Goal: Task Accomplishment & Management: Use online tool/utility

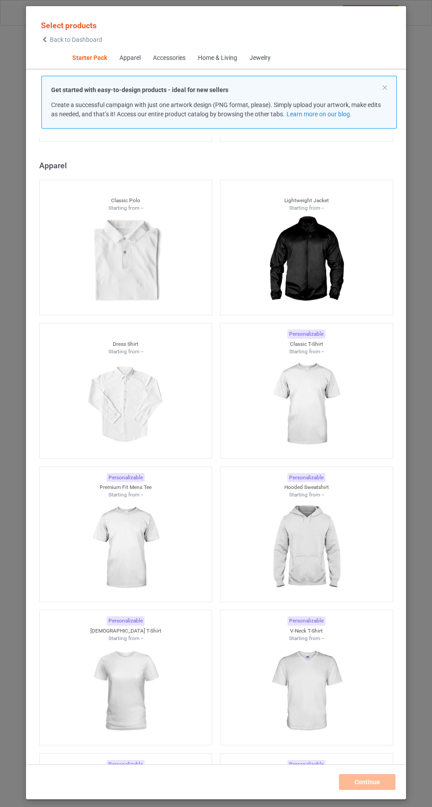
scroll to position [453, 0]
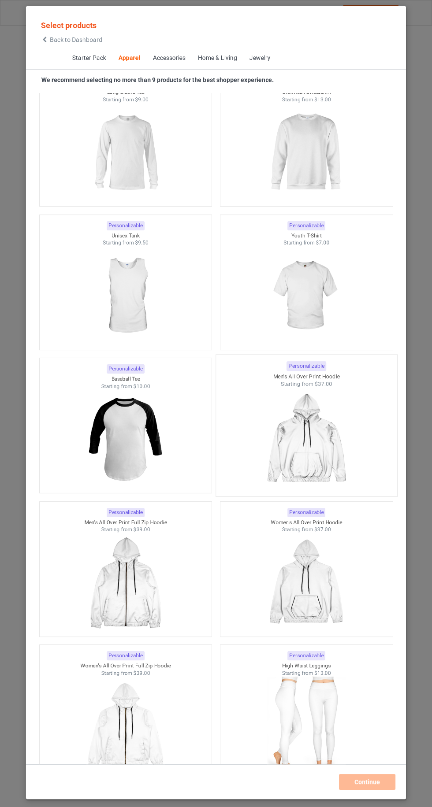
click at [335, 396] on div at bounding box center [306, 440] width 181 height 104
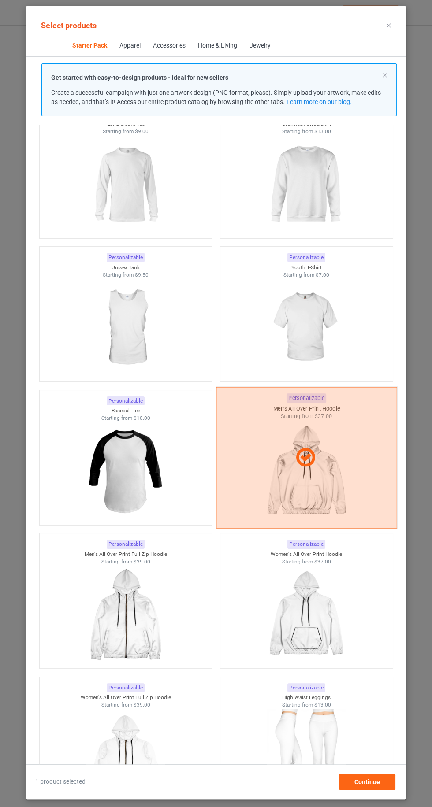
scroll to position [61, 0]
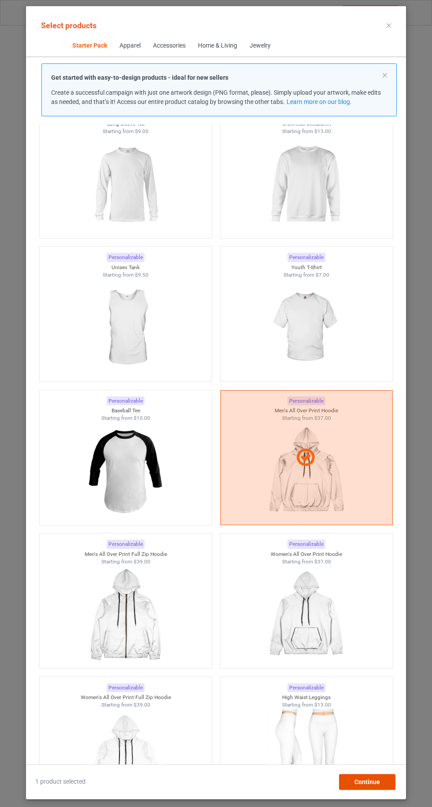
click at [377, 783] on span "Continue" at bounding box center [367, 781] width 26 height 7
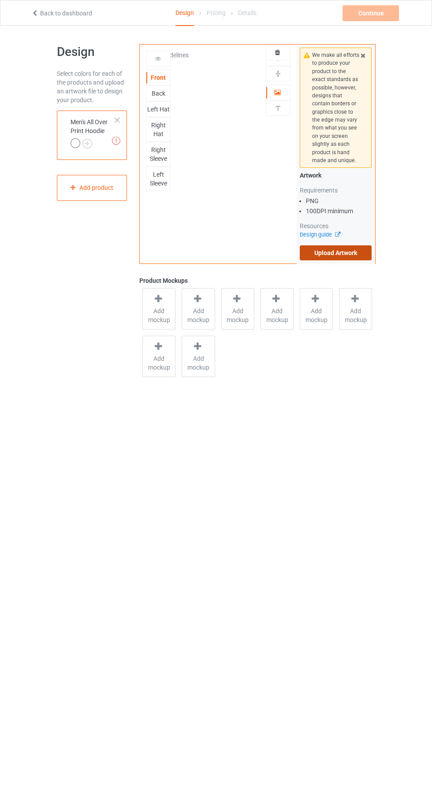
click at [357, 257] on label "Upload Artwork" at bounding box center [336, 252] width 72 height 15
click at [0, 0] on input "Upload Artwork" at bounding box center [0, 0] width 0 height 0
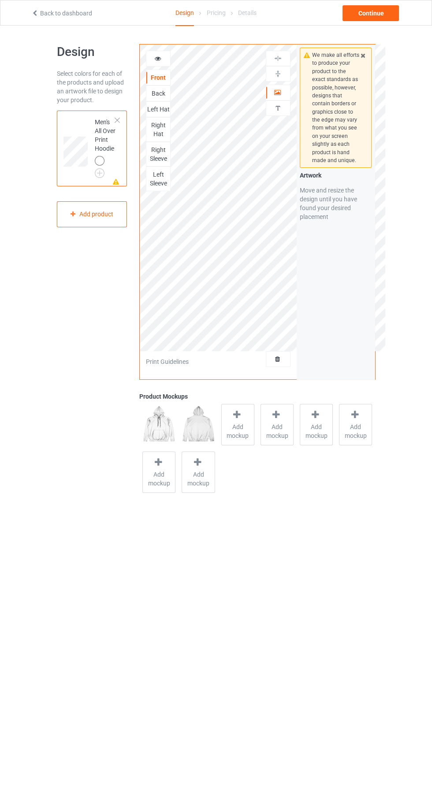
click at [162, 96] on div "Back" at bounding box center [158, 93] width 24 height 9
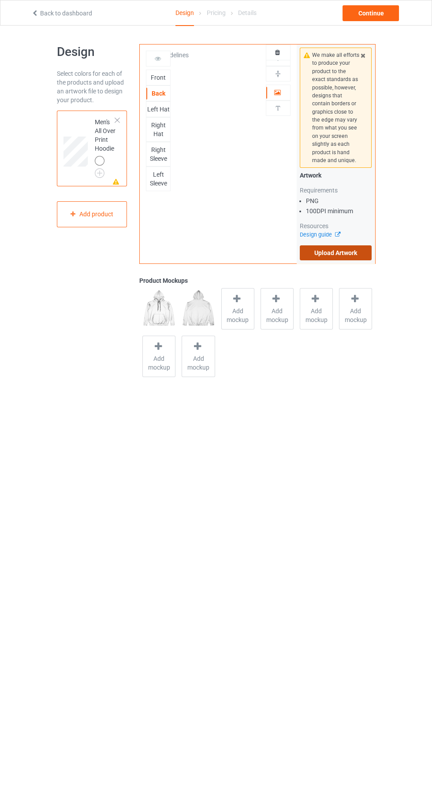
click at [359, 255] on label "Upload Artwork" at bounding box center [336, 252] width 72 height 15
click at [0, 0] on input "Upload Artwork" at bounding box center [0, 0] width 0 height 0
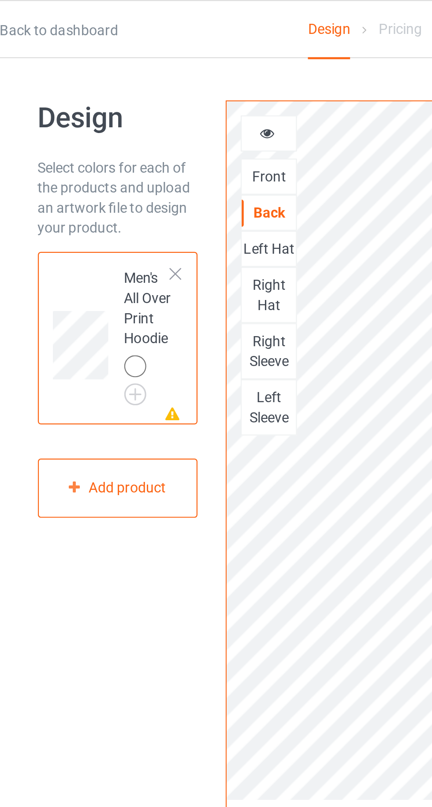
click at [169, 107] on div "Left Hat" at bounding box center [158, 109] width 24 height 9
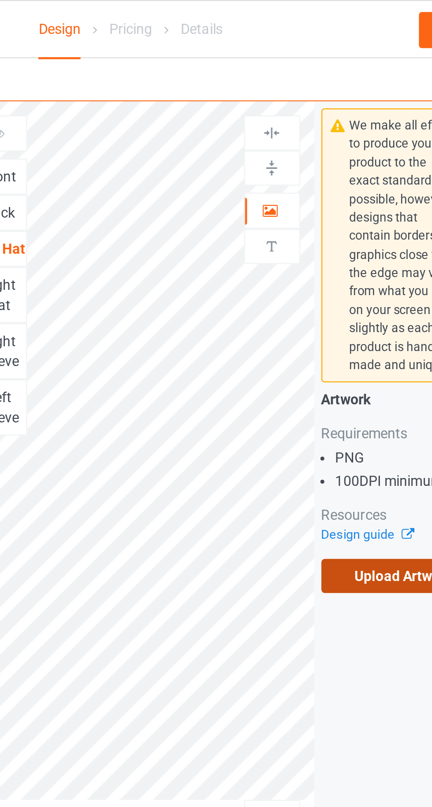
click at [334, 255] on label "Upload Artwork" at bounding box center [336, 252] width 72 height 15
click at [0, 0] on input "Upload Artwork" at bounding box center [0, 0] width 0 height 0
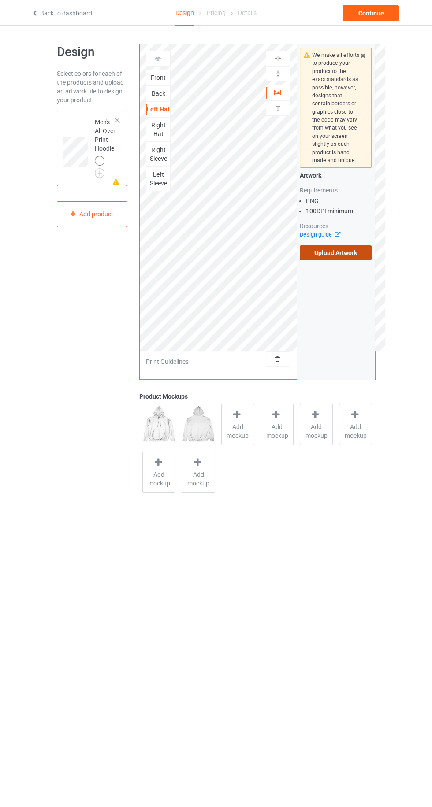
click at [331, 252] on label "Upload Artwork" at bounding box center [336, 252] width 72 height 15
click at [0, 0] on input "Upload Artwork" at bounding box center [0, 0] width 0 height 0
click at [163, 74] on div "Front" at bounding box center [158, 77] width 24 height 9
click at [153, 101] on div "Left Hat" at bounding box center [158, 109] width 25 height 16
click at [166, 91] on div "Back" at bounding box center [158, 93] width 24 height 9
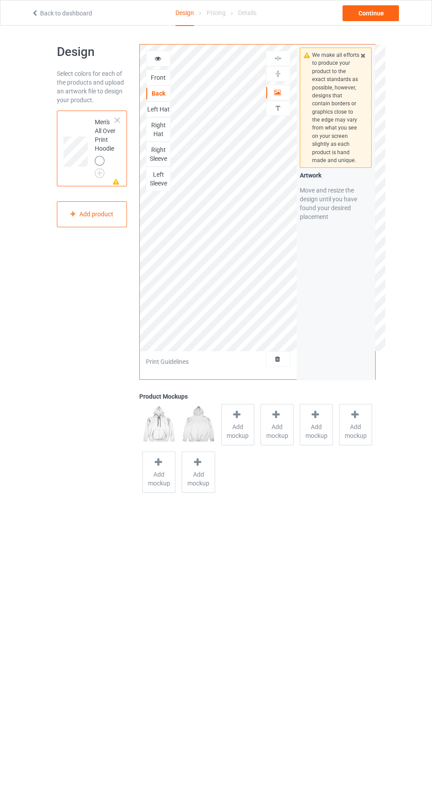
click at [166, 112] on div "Left Hat" at bounding box center [158, 109] width 24 height 9
click at [316, 250] on label "Upload Artwork" at bounding box center [336, 252] width 72 height 15
click at [0, 0] on input "Upload Artwork" at bounding box center [0, 0] width 0 height 0
click at [315, 249] on label "Upload Artwork" at bounding box center [336, 252] width 72 height 15
click at [0, 0] on input "Upload Artwork" at bounding box center [0, 0] width 0 height 0
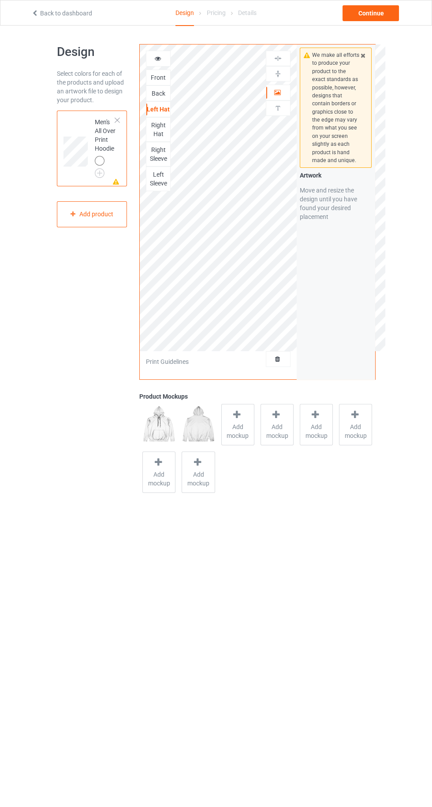
click at [157, 151] on div "Right Sleeve" at bounding box center [158, 154] width 24 height 18
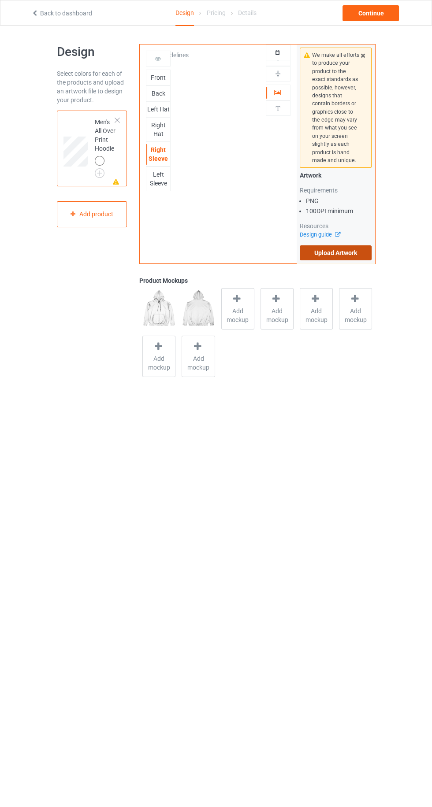
click at [351, 253] on label "Upload Artwork" at bounding box center [336, 252] width 72 height 15
click at [0, 0] on input "Upload Artwork" at bounding box center [0, 0] width 0 height 0
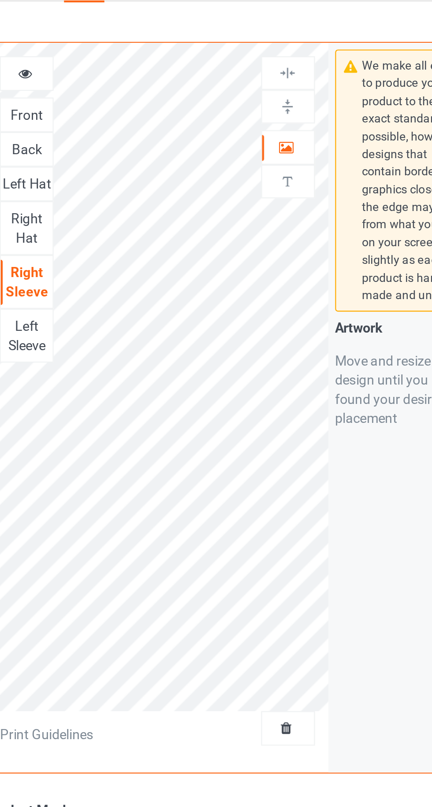
click at [281, 90] on div at bounding box center [278, 92] width 24 height 9
click at [280, 59] on img at bounding box center [278, 58] width 8 height 8
click at [164, 172] on div "Left Sleeve" at bounding box center [158, 179] width 24 height 18
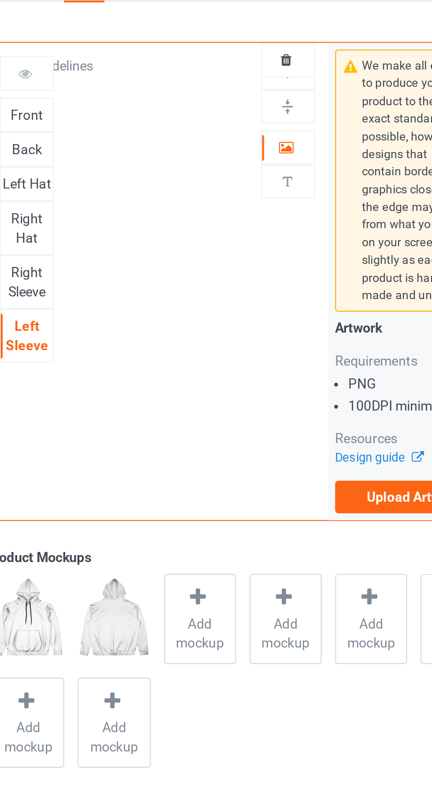
click at [276, 94] on icon at bounding box center [277, 91] width 7 height 6
click at [277, 94] on icon at bounding box center [277, 91] width 7 height 6
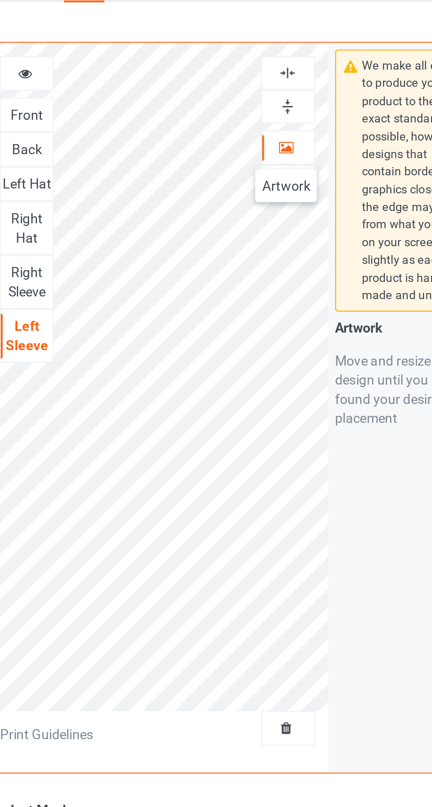
click at [279, 74] on img at bounding box center [278, 74] width 8 height 8
click at [276, 56] on img at bounding box center [278, 58] width 8 height 8
click at [159, 150] on div "Right Sleeve" at bounding box center [158, 154] width 24 height 18
click at [276, 75] on img at bounding box center [278, 74] width 8 height 8
click at [161, 178] on div "Left Sleeve" at bounding box center [158, 179] width 24 height 18
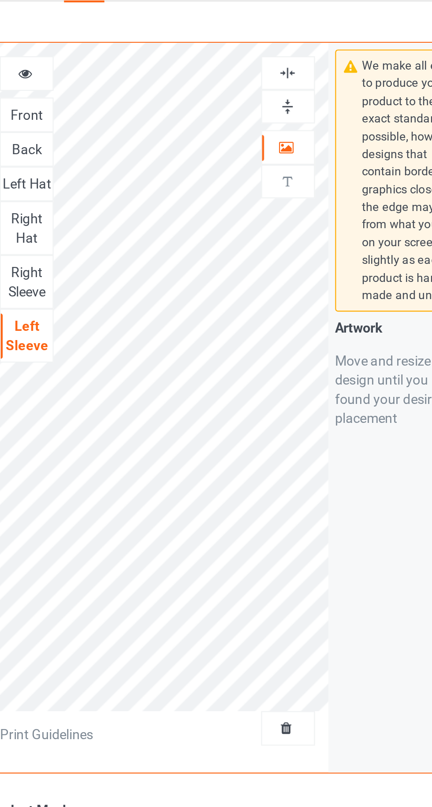
click at [162, 129] on div "Right Hat" at bounding box center [158, 130] width 24 height 18
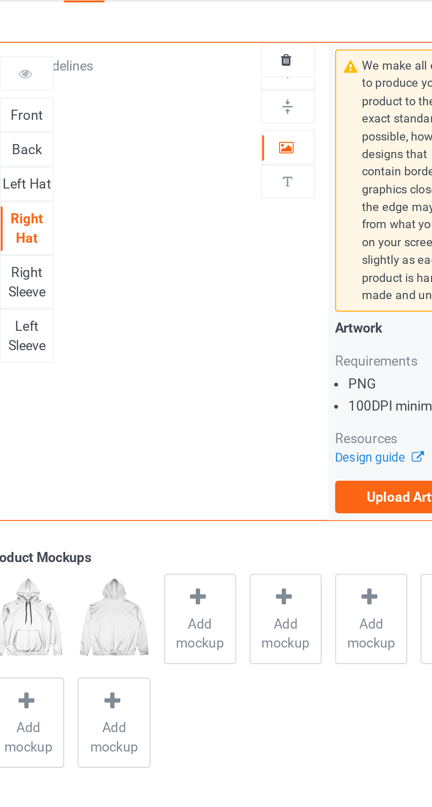
click at [159, 110] on div "Left Hat" at bounding box center [158, 109] width 24 height 9
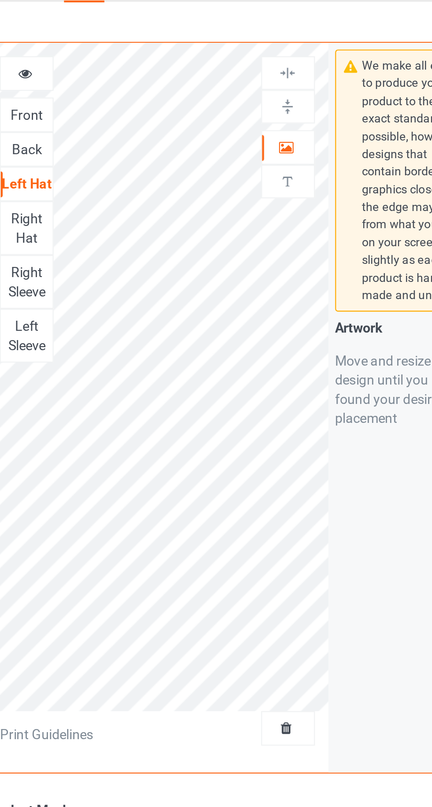
click at [277, 92] on icon at bounding box center [277, 91] width 7 height 6
click at [161, 92] on div "Back" at bounding box center [158, 93] width 24 height 9
click at [277, 91] on icon at bounding box center [277, 91] width 7 height 6
click at [286, 72] on div at bounding box center [278, 74] width 24 height 8
click at [281, 58] on img at bounding box center [278, 58] width 8 height 8
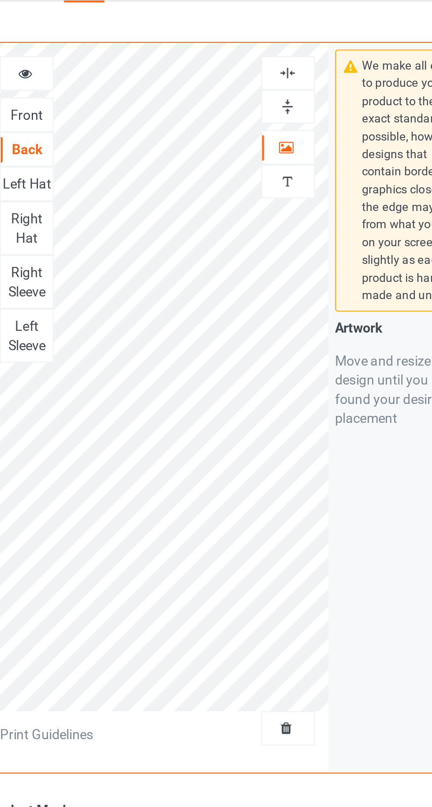
click at [163, 79] on div "Front" at bounding box center [158, 77] width 24 height 9
click at [278, 93] on icon at bounding box center [277, 91] width 7 height 6
click at [281, 73] on img at bounding box center [278, 74] width 8 height 8
click at [279, 55] on img at bounding box center [278, 58] width 8 height 8
click at [161, 60] on div at bounding box center [158, 58] width 24 height 9
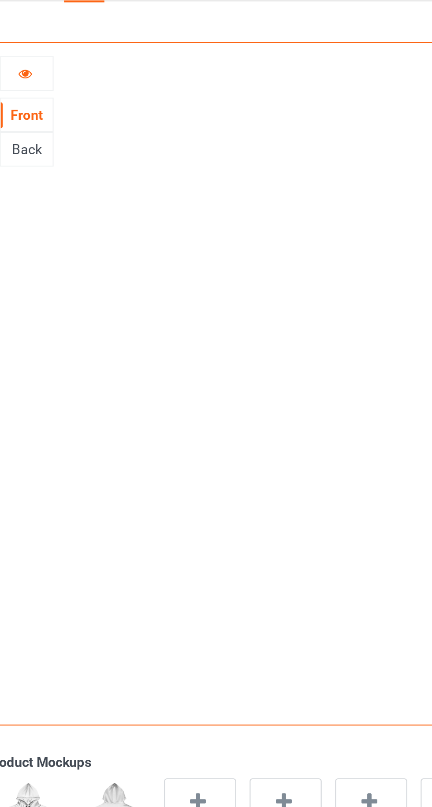
click at [158, 60] on icon at bounding box center [157, 57] width 7 height 6
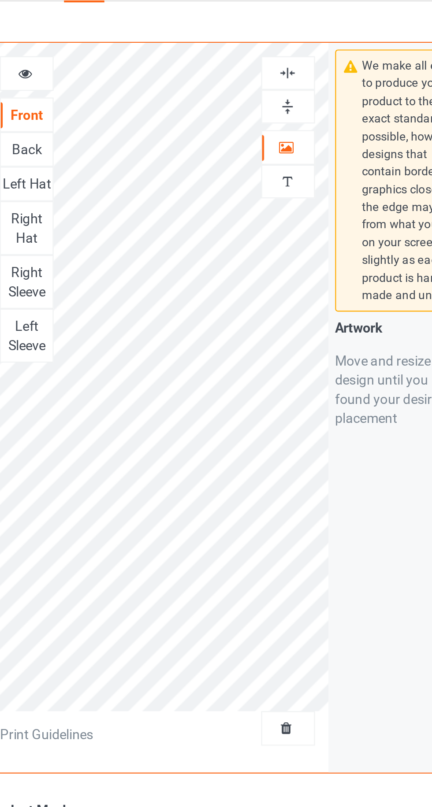
click at [153, 129] on div "Right Hat" at bounding box center [158, 130] width 24 height 18
click at [273, 92] on div at bounding box center [278, 92] width 24 height 9
click at [270, 88] on div at bounding box center [278, 92] width 24 height 9
click at [274, 75] on img at bounding box center [278, 74] width 8 height 8
click at [280, 61] on img at bounding box center [278, 58] width 8 height 8
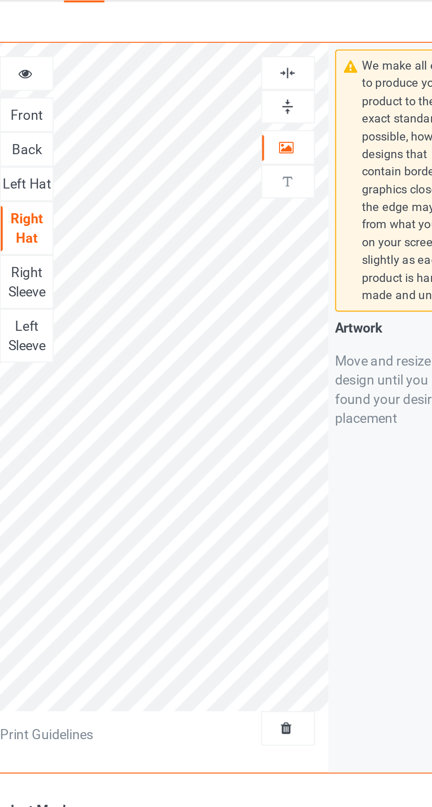
click at [157, 58] on icon at bounding box center [157, 57] width 7 height 6
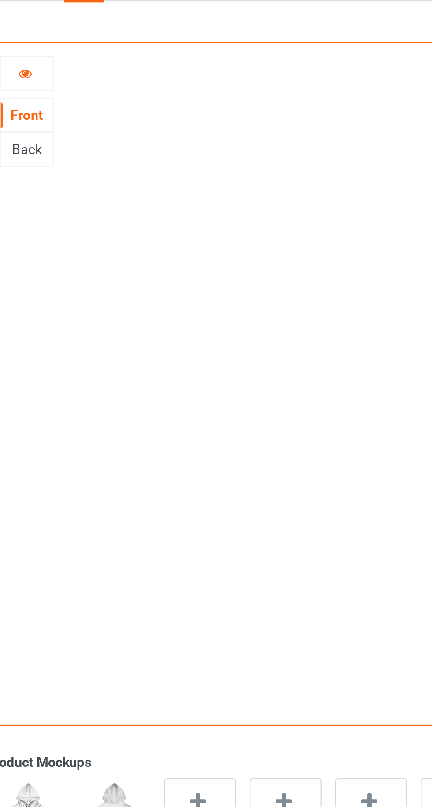
click at [159, 91] on div "Back" at bounding box center [158, 93] width 24 height 9
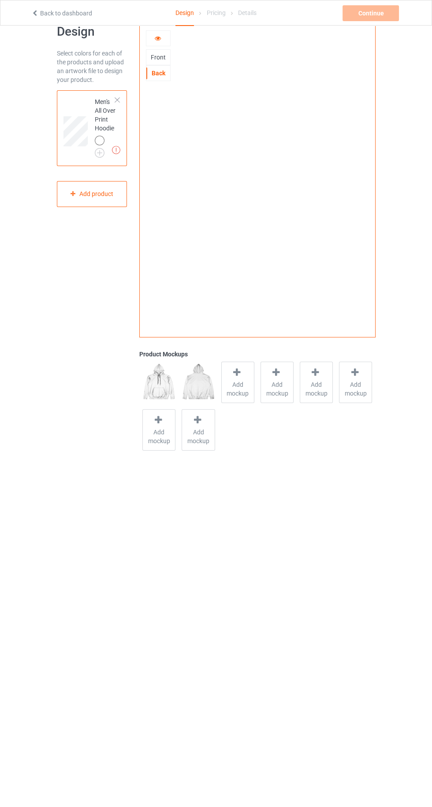
scroll to position [25, 0]
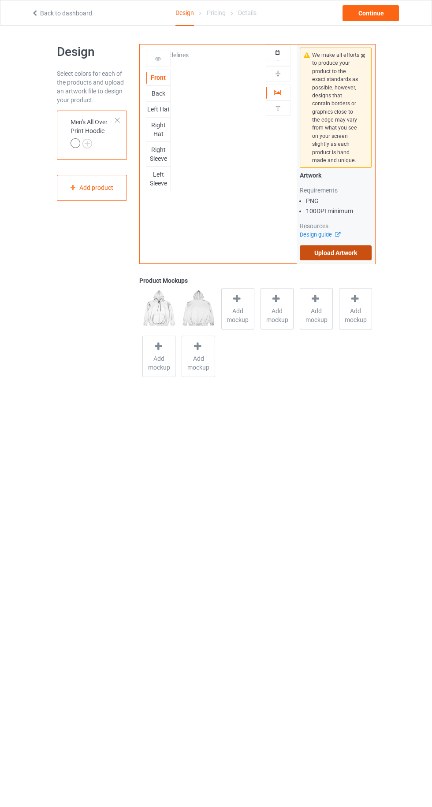
click at [314, 256] on label "Upload Artwork" at bounding box center [336, 252] width 72 height 15
click at [0, 0] on input "Upload Artwork" at bounding box center [0, 0] width 0 height 0
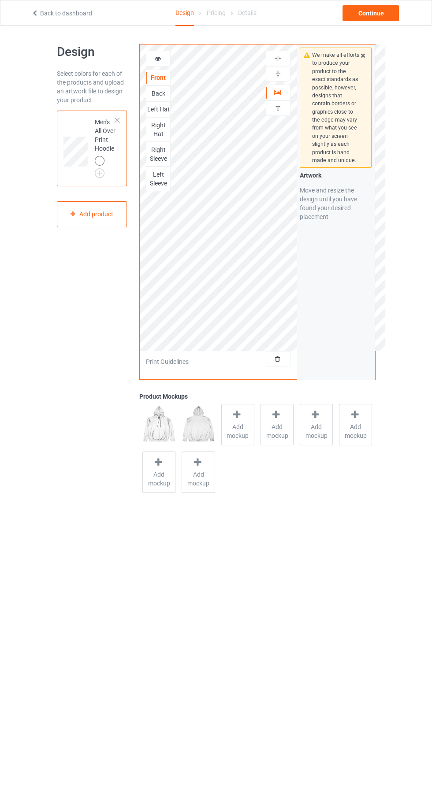
click at [147, 100] on div "Back" at bounding box center [158, 93] width 25 height 16
click at [148, 94] on div "Back" at bounding box center [158, 93] width 24 height 9
click at [315, 254] on div "We make all efforts to produce your product to the exact standards as possible,…" at bounding box center [335, 211] width 78 height 335
click at [152, 76] on div "Front" at bounding box center [158, 77] width 24 height 9
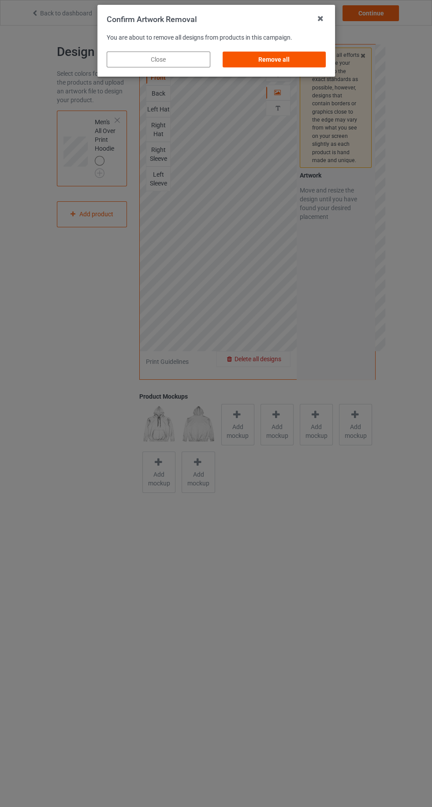
click at [253, 63] on div "Remove all" at bounding box center [274, 60] width 104 height 16
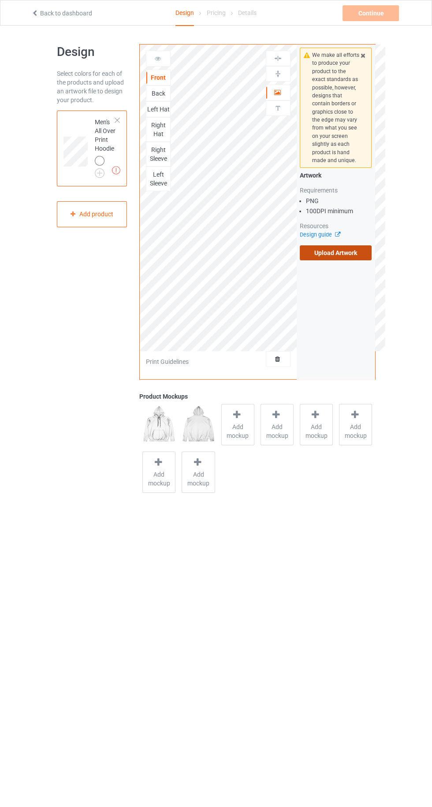
click at [323, 252] on label "Upload Artwork" at bounding box center [336, 252] width 72 height 15
click at [0, 0] on input "Upload Artwork" at bounding box center [0, 0] width 0 height 0
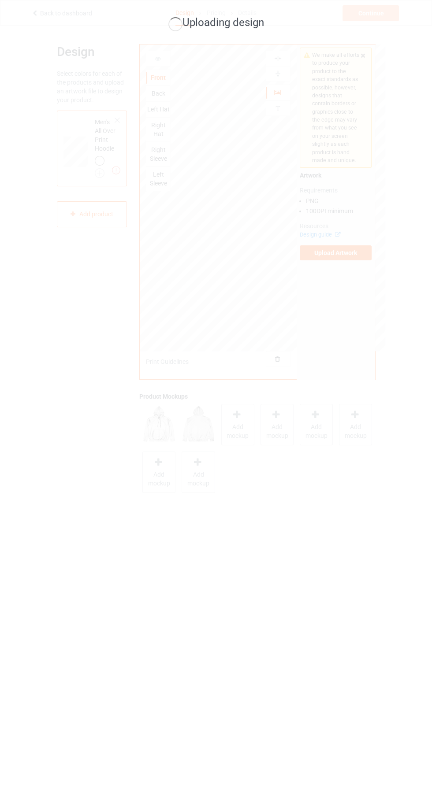
click at [390, 422] on div "Uploading design" at bounding box center [216, 403] width 432 height 807
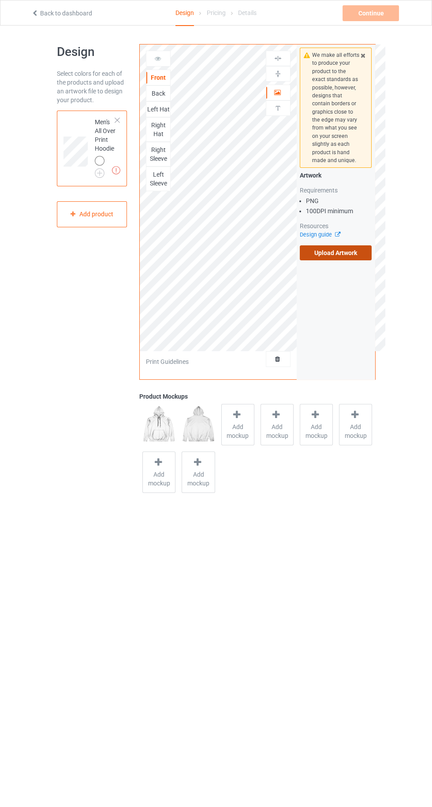
click at [355, 252] on label "Upload Artwork" at bounding box center [336, 252] width 72 height 15
click at [0, 0] on input "Upload Artwork" at bounding box center [0, 0] width 0 height 0
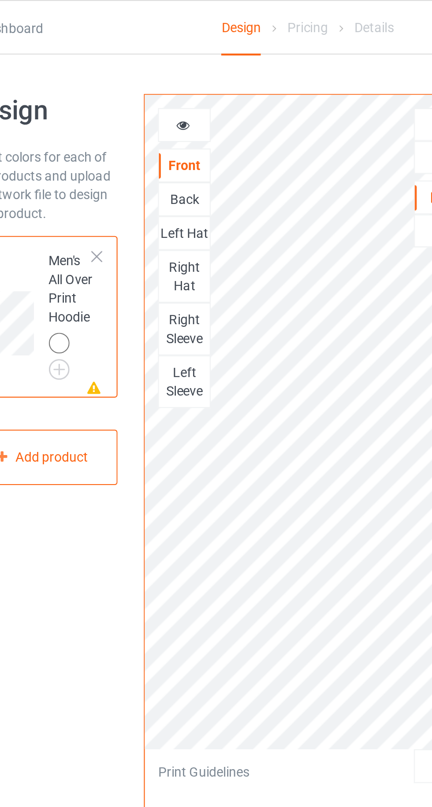
click at [155, 96] on div "Back" at bounding box center [158, 93] width 24 height 9
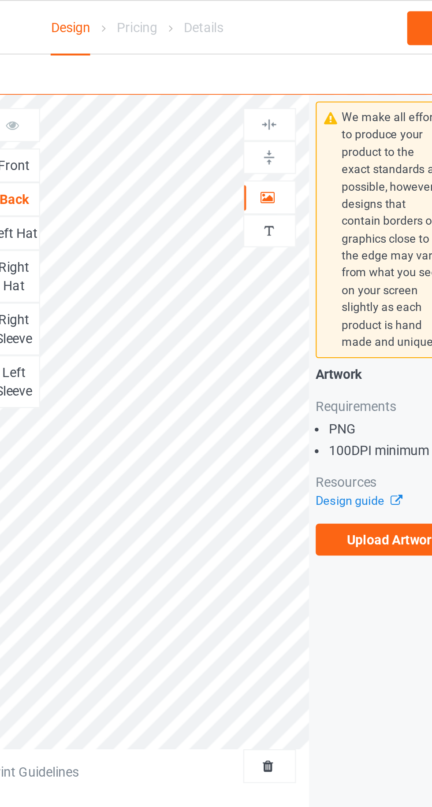
click at [270, 96] on div "Artwork" at bounding box center [278, 93] width 25 height 16
click at [273, 95] on div at bounding box center [278, 92] width 24 height 9
click at [274, 92] on icon at bounding box center [277, 91] width 7 height 6
click at [275, 94] on icon at bounding box center [277, 91] width 7 height 6
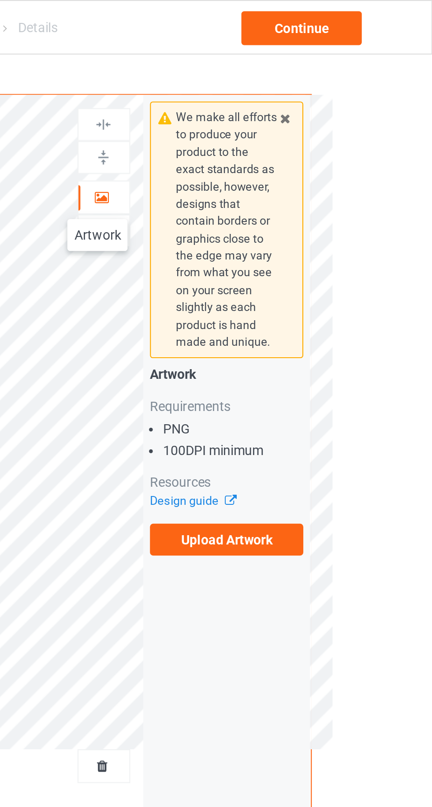
click at [277, 92] on icon at bounding box center [277, 91] width 7 height 6
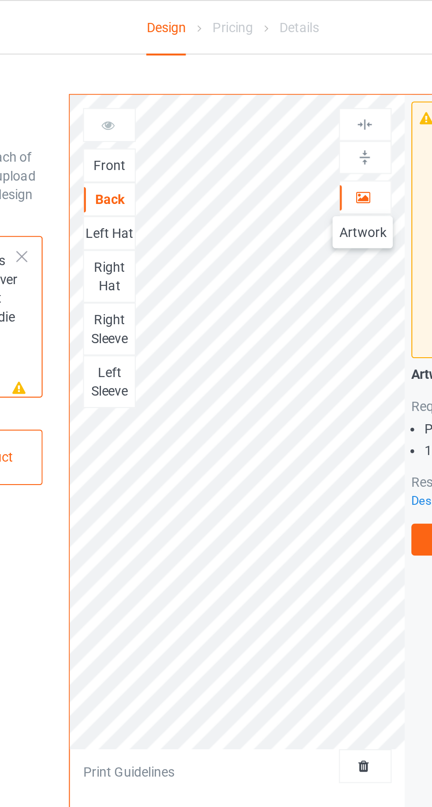
click at [157, 108] on div "Left Hat" at bounding box center [158, 109] width 24 height 9
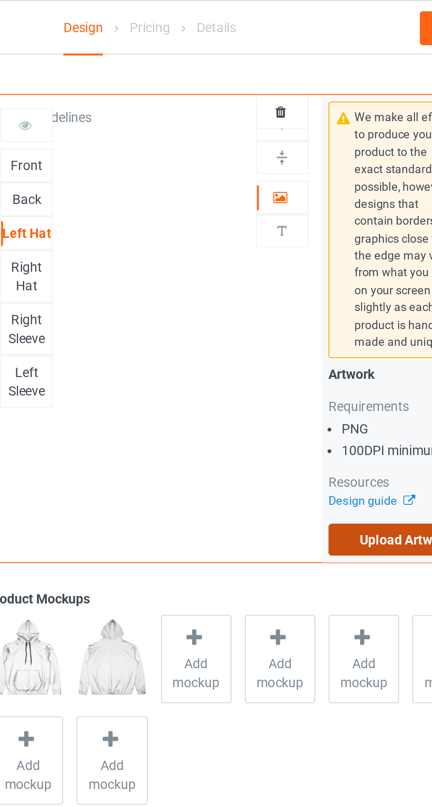
click at [323, 253] on label "Upload Artwork" at bounding box center [336, 252] width 72 height 15
click at [0, 0] on input "Upload Artwork" at bounding box center [0, 0] width 0 height 0
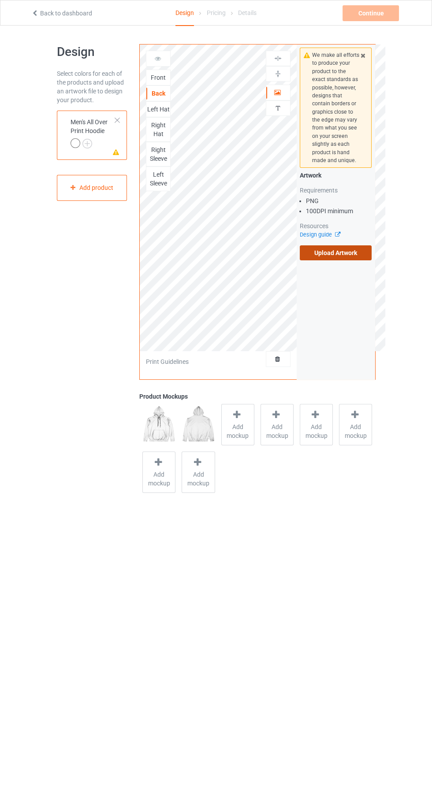
click at [314, 248] on label "Upload Artwork" at bounding box center [336, 252] width 72 height 15
click at [0, 0] on input "Upload Artwork" at bounding box center [0, 0] width 0 height 0
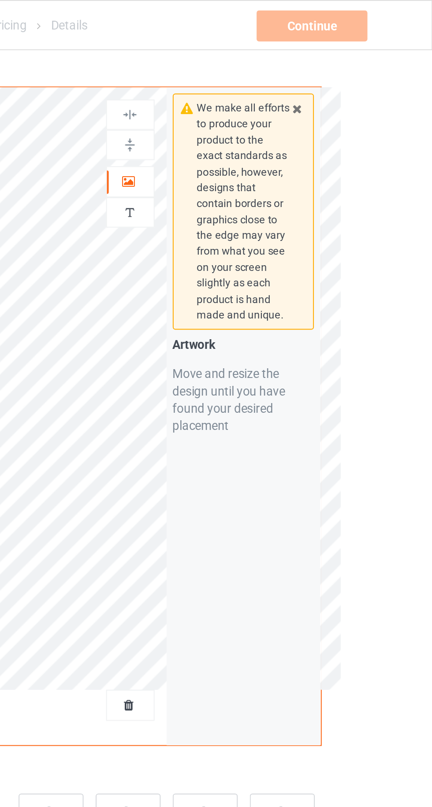
click at [274, 90] on icon at bounding box center [277, 91] width 7 height 6
click at [276, 89] on icon at bounding box center [277, 91] width 7 height 6
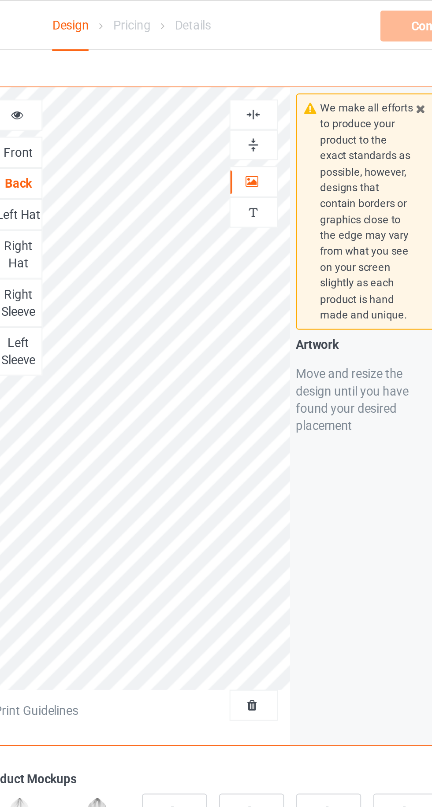
click at [277, 75] on img at bounding box center [278, 74] width 8 height 8
click at [279, 61] on img at bounding box center [278, 58] width 8 height 8
click at [163, 75] on div "Front" at bounding box center [158, 77] width 24 height 9
click at [277, 92] on icon at bounding box center [277, 91] width 7 height 6
click at [283, 74] on div at bounding box center [278, 74] width 24 height 8
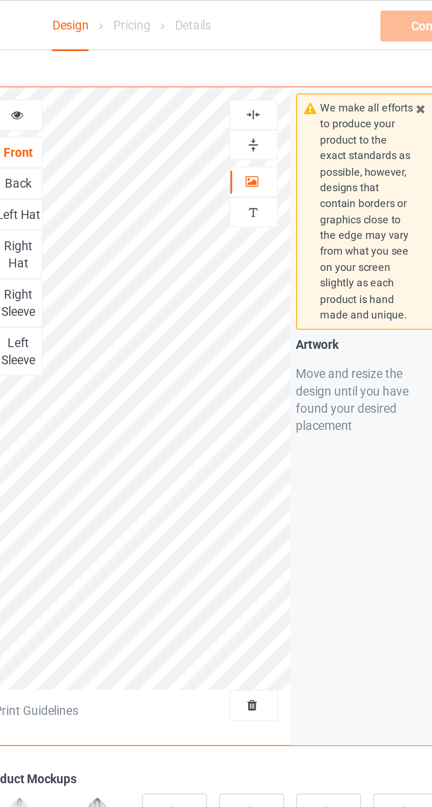
click at [277, 55] on img at bounding box center [278, 58] width 8 height 8
click at [162, 135] on div "Right Hat" at bounding box center [158, 130] width 24 height 18
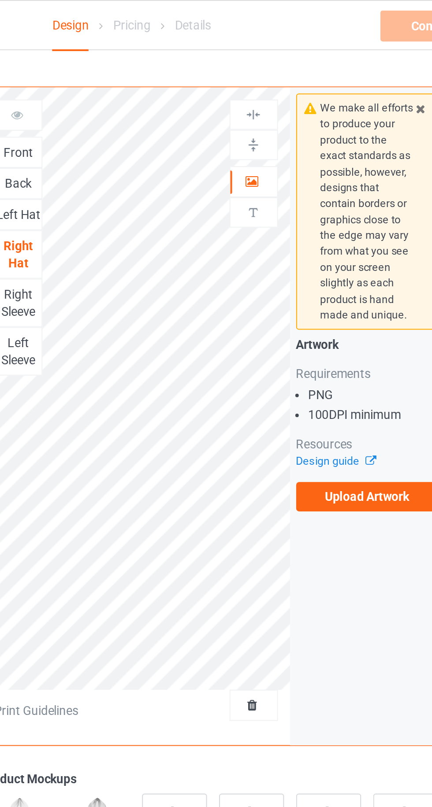
click at [163, 111] on div "Left Hat" at bounding box center [158, 109] width 24 height 9
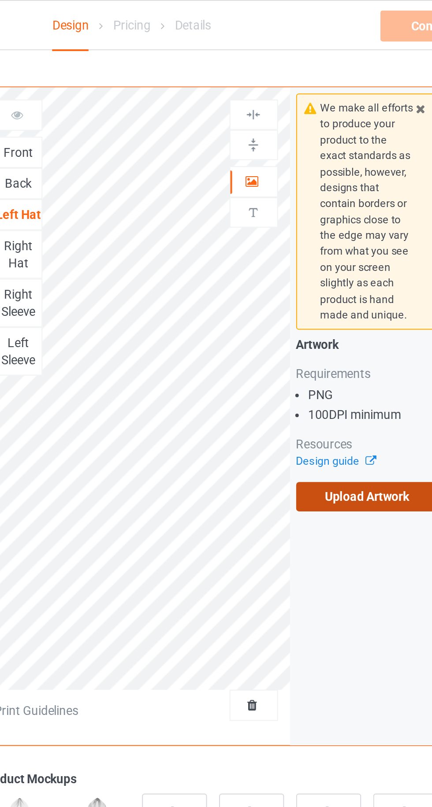
click at [344, 246] on label "Upload Artwork" at bounding box center [336, 252] width 72 height 15
click at [0, 0] on input "Upload Artwork" at bounding box center [0, 0] width 0 height 0
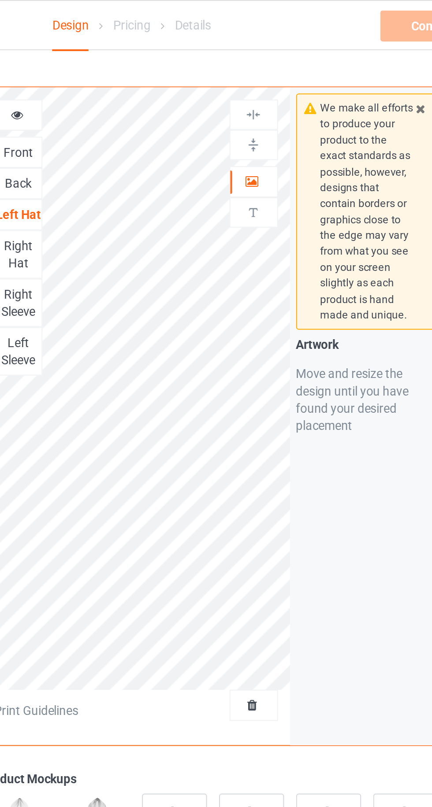
click at [158, 154] on div "Right Sleeve" at bounding box center [158, 154] width 24 height 18
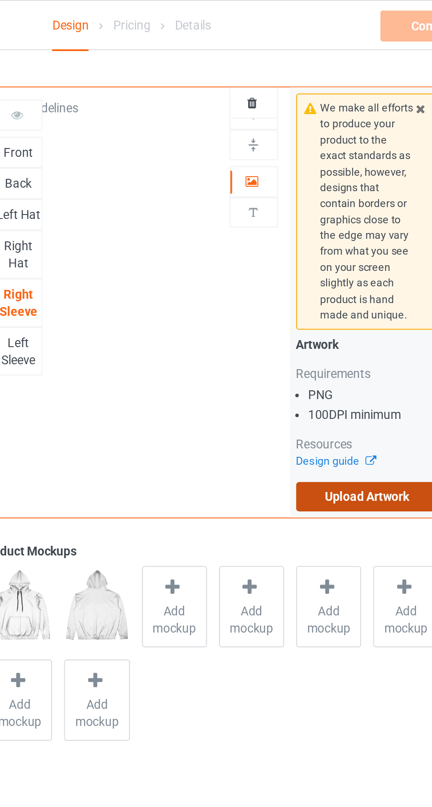
click at [341, 255] on label "Upload Artwork" at bounding box center [336, 252] width 72 height 15
click at [0, 0] on input "Upload Artwork" at bounding box center [0, 0] width 0 height 0
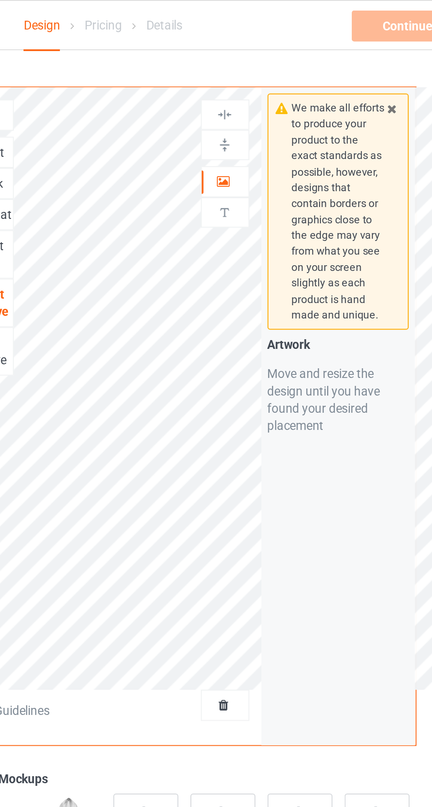
click at [280, 94] on div at bounding box center [278, 92] width 24 height 9
click at [278, 74] on img at bounding box center [278, 74] width 8 height 8
click at [279, 59] on img at bounding box center [278, 58] width 8 height 8
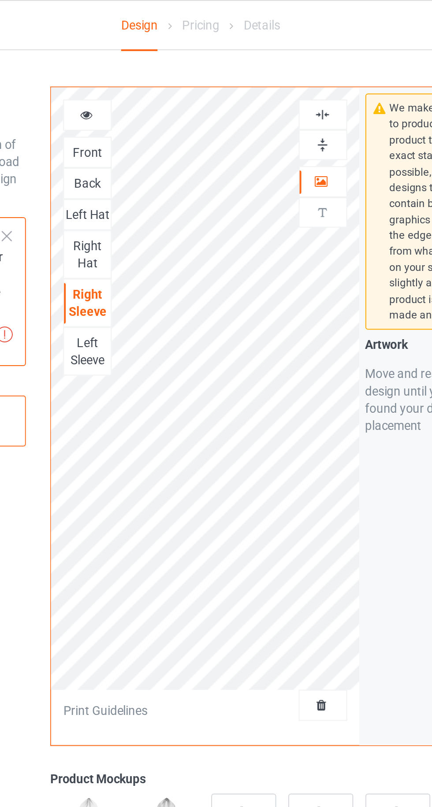
click at [155, 179] on div "Left Sleeve" at bounding box center [158, 179] width 24 height 18
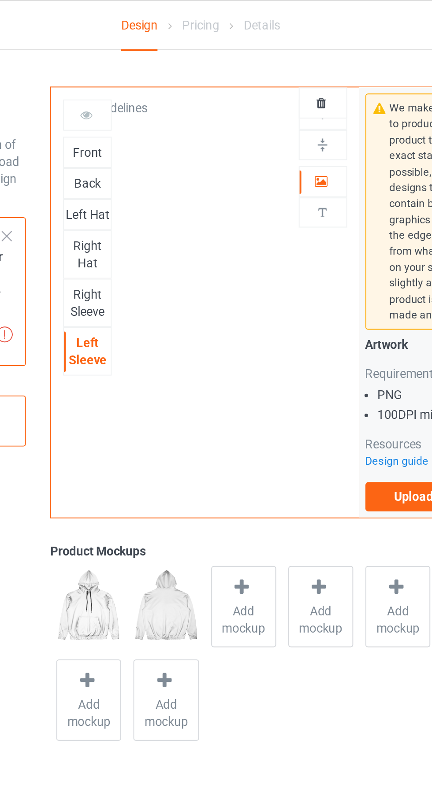
click at [277, 93] on icon at bounding box center [277, 91] width 7 height 6
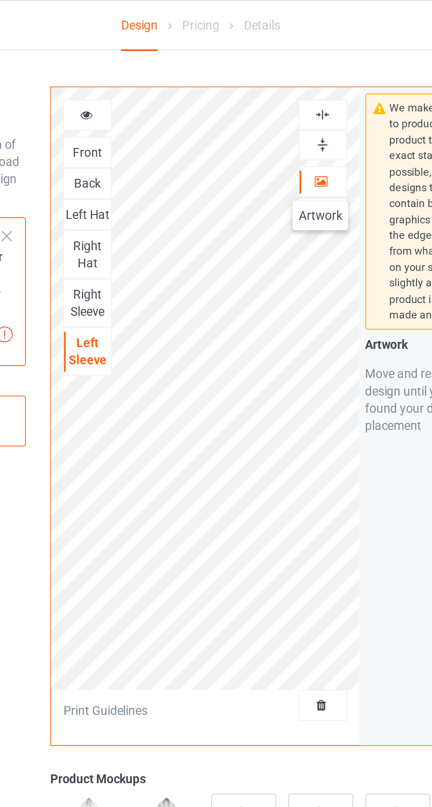
click at [278, 94] on icon at bounding box center [277, 91] width 7 height 6
click at [274, 76] on img at bounding box center [278, 74] width 8 height 8
click at [280, 61] on img at bounding box center [278, 58] width 8 height 8
click at [164, 111] on div "Left Hat" at bounding box center [158, 109] width 24 height 9
click at [275, 92] on icon at bounding box center [277, 91] width 7 height 6
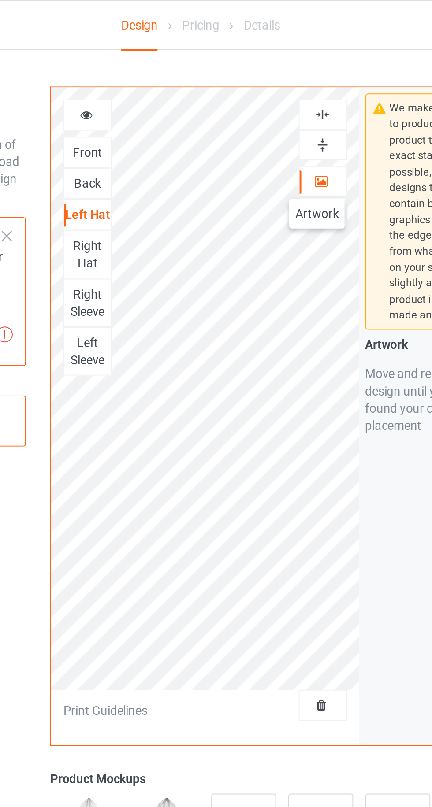
click at [156, 135] on div "Right Hat" at bounding box center [158, 130] width 24 height 18
click at [277, 93] on icon at bounding box center [277, 91] width 7 height 6
click at [159, 79] on div "Front" at bounding box center [158, 77] width 24 height 9
click at [159, 96] on div "Back" at bounding box center [158, 93] width 24 height 9
click at [273, 96] on div at bounding box center [278, 92] width 24 height 9
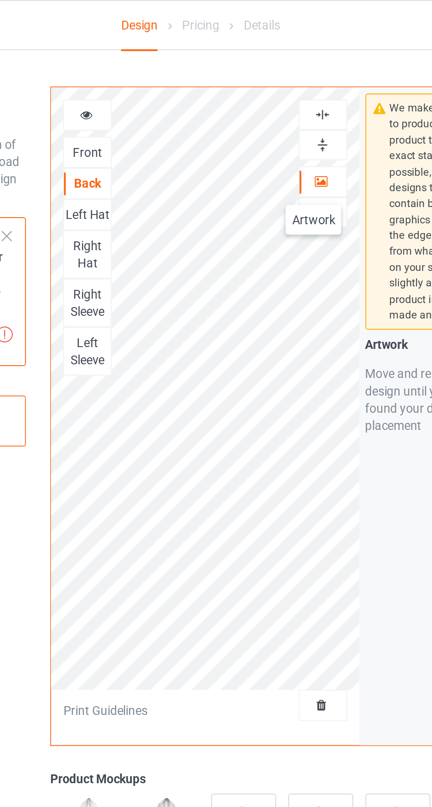
click at [159, 59] on icon at bounding box center [157, 57] width 7 height 6
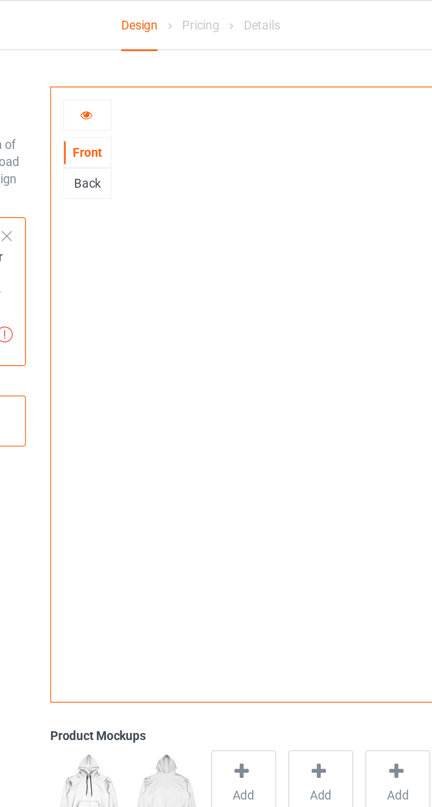
click at [148, 90] on div "Back" at bounding box center [158, 93] width 24 height 9
click at [154, 57] on icon at bounding box center [157, 57] width 7 height 6
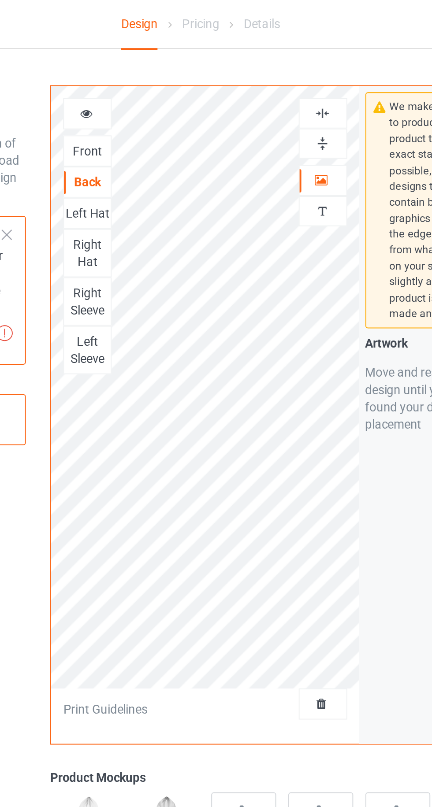
click at [282, 363] on div at bounding box center [278, 359] width 24 height 9
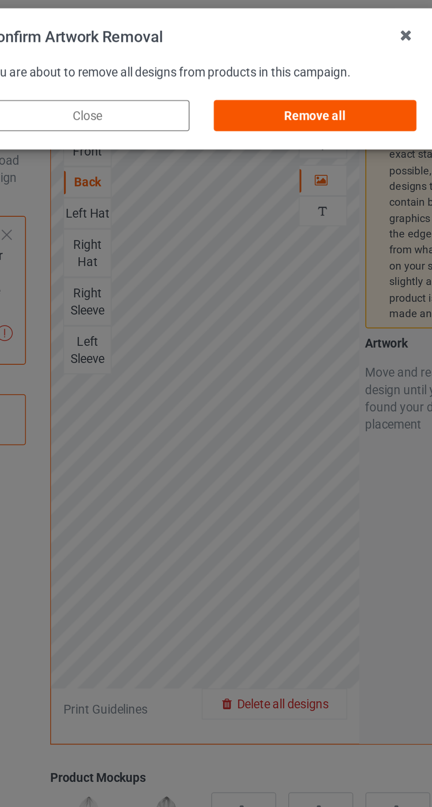
click at [254, 57] on div "Remove all" at bounding box center [274, 60] width 104 height 16
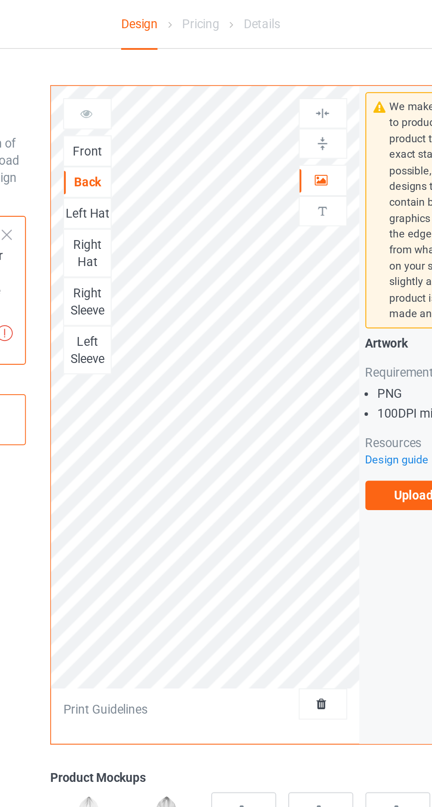
click at [155, 77] on div "Front" at bounding box center [158, 77] width 24 height 9
click at [318, 252] on label "Upload Artwork" at bounding box center [336, 252] width 72 height 15
click at [0, 0] on input "Upload Artwork" at bounding box center [0, 0] width 0 height 0
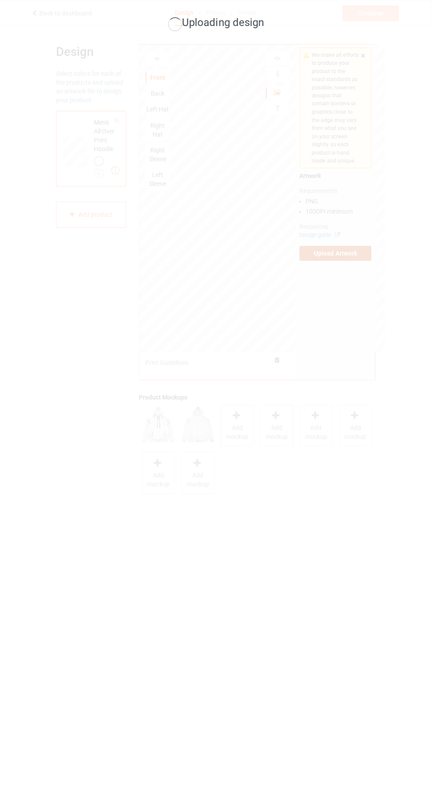
scroll to position [17, 0]
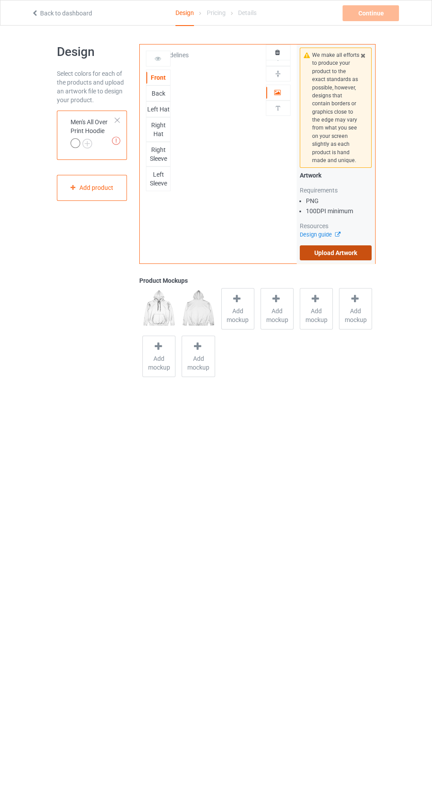
click at [366, 254] on label "Upload Artwork" at bounding box center [336, 252] width 72 height 15
click at [0, 0] on input "Upload Artwork" at bounding box center [0, 0] width 0 height 0
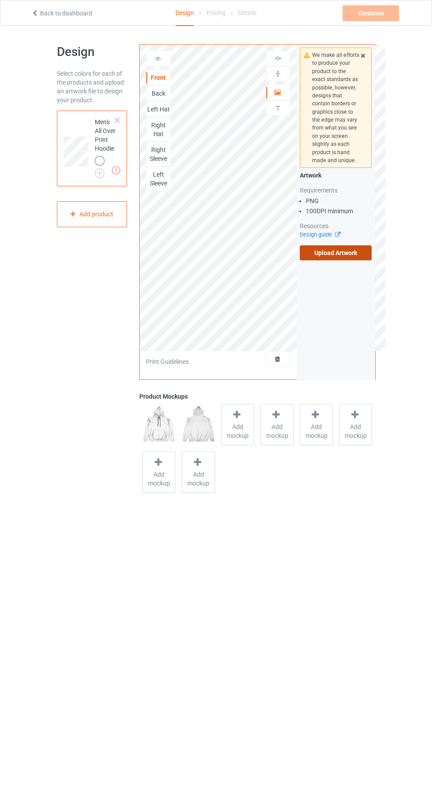
scroll to position [17, 0]
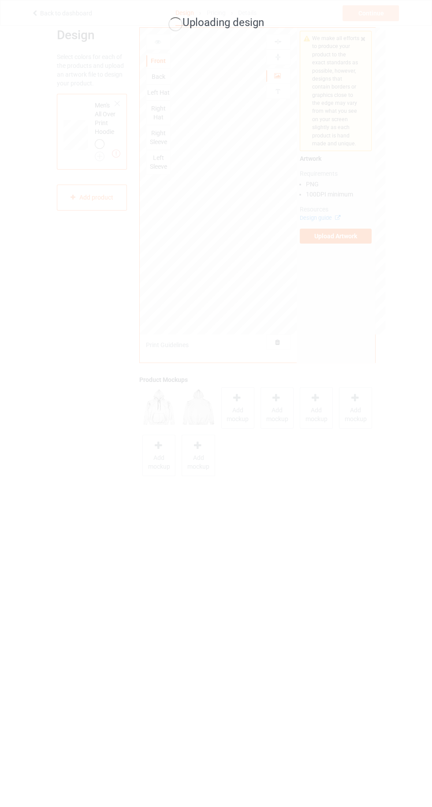
click at [307, 701] on div "Uploading design" at bounding box center [216, 403] width 432 height 807
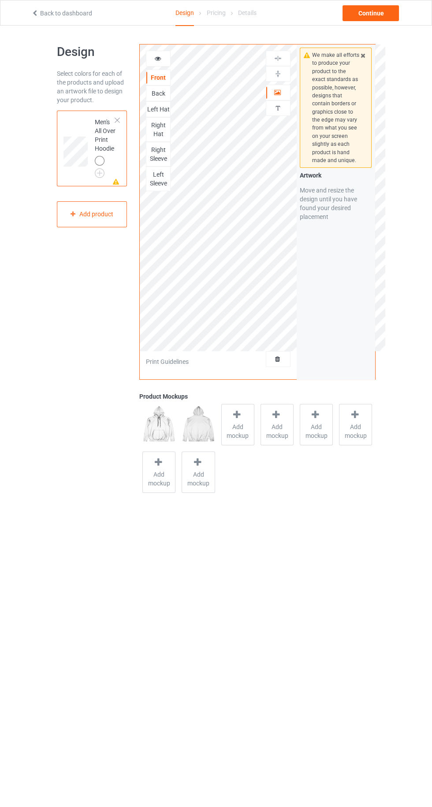
click at [152, 94] on div "Back" at bounding box center [158, 93] width 24 height 9
click at [366, 254] on label "Upload Artwork" at bounding box center [336, 252] width 72 height 15
click at [0, 0] on input "Upload Artwork" at bounding box center [0, 0] width 0 height 0
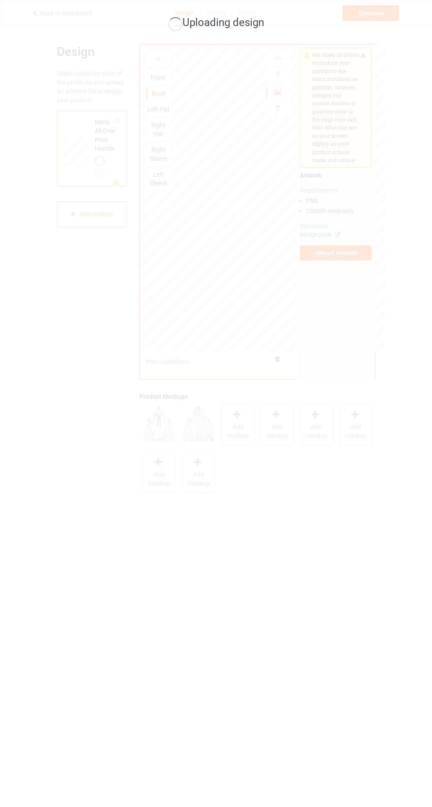
click at [269, 621] on div "Uploading design" at bounding box center [216, 403] width 432 height 807
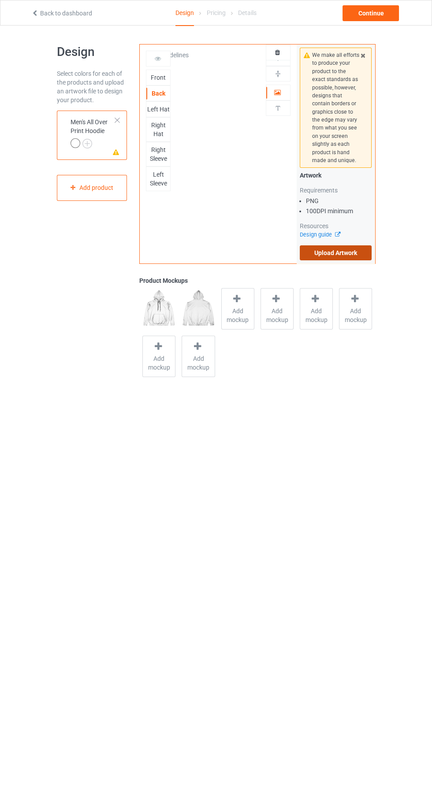
click at [357, 254] on label "Upload Artwork" at bounding box center [336, 252] width 72 height 15
click at [0, 0] on input "Upload Artwork" at bounding box center [0, 0] width 0 height 0
